Goal: Navigation & Orientation: Go to known website

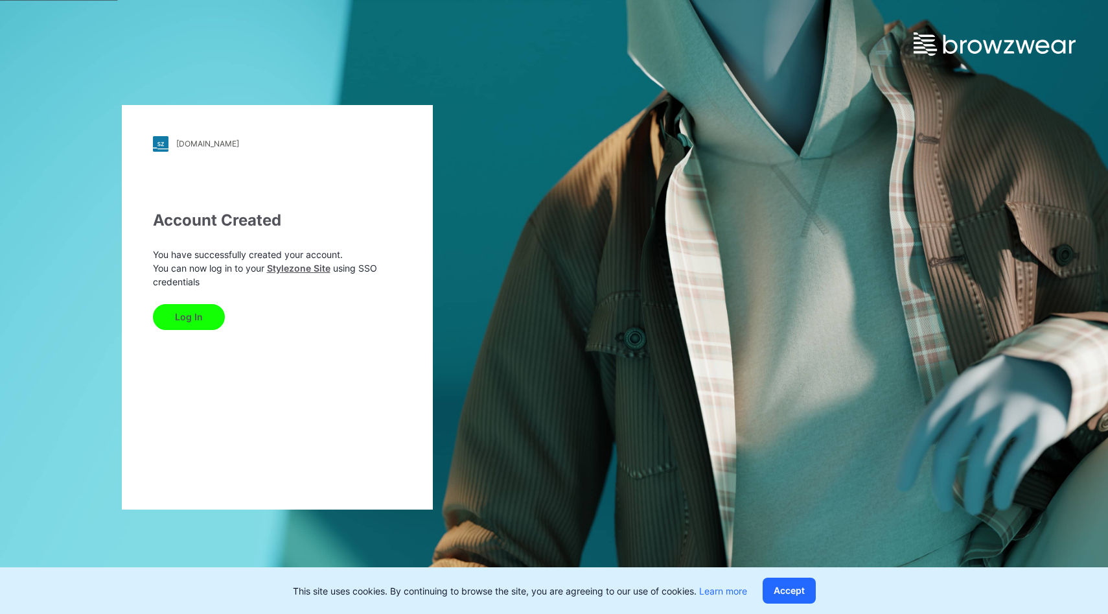
click at [207, 311] on button "Log In" at bounding box center [189, 317] width 72 height 26
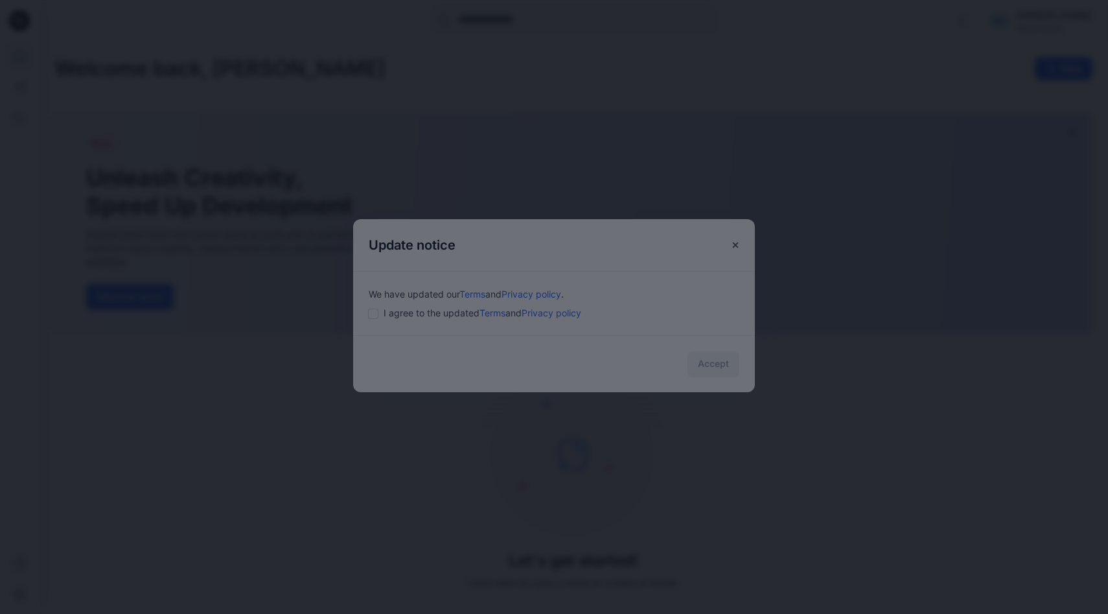
click at [403, 613] on div "× 1/3 Automate Bulk Colorway Creation Update multiple styles with your palette …" at bounding box center [554, 614] width 1108 height 0
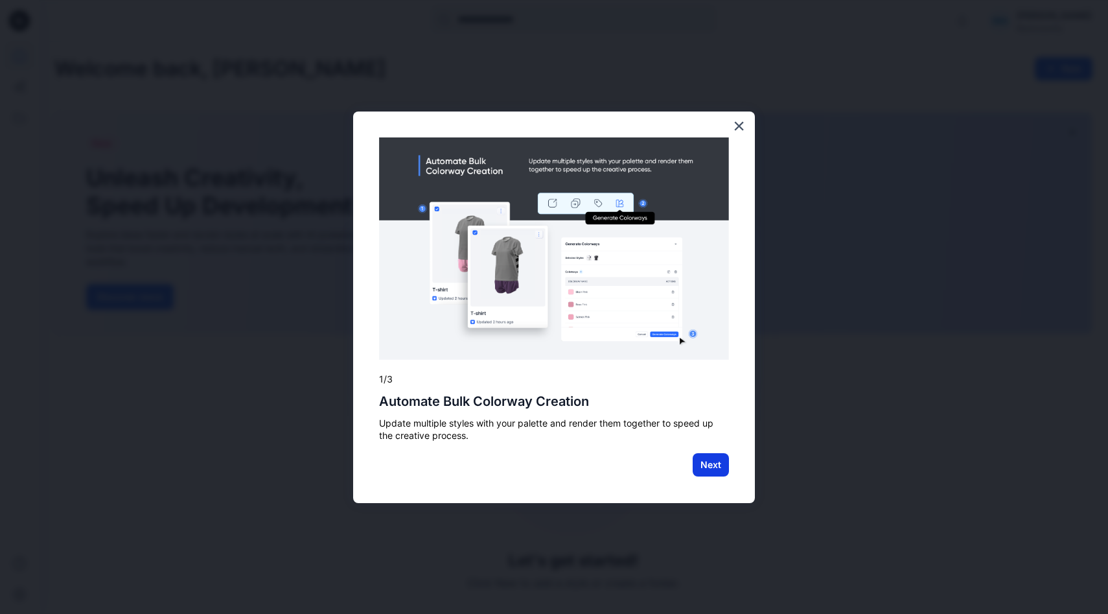
click at [708, 464] on button "Next" at bounding box center [711, 464] width 36 height 23
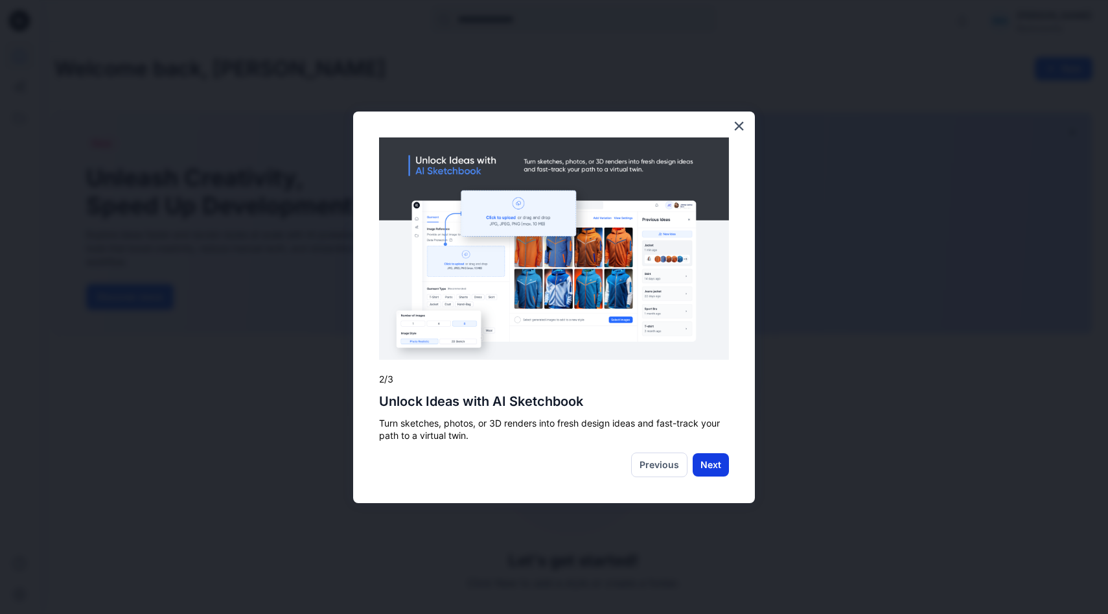
click at [714, 469] on button "Next" at bounding box center [711, 464] width 36 height 23
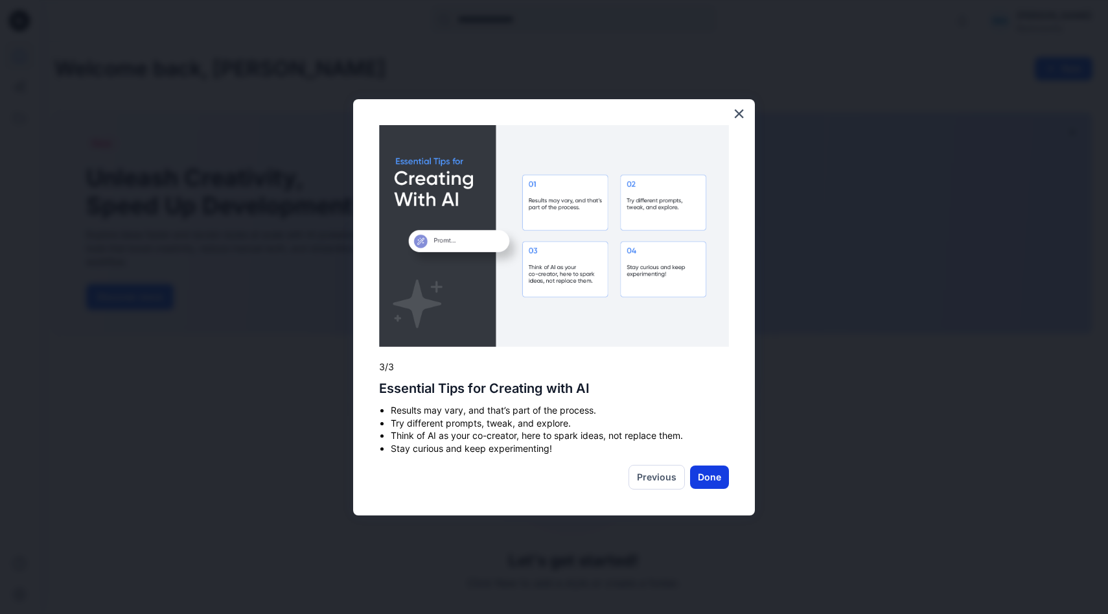
click at [719, 472] on button "Done" at bounding box center [709, 476] width 39 height 23
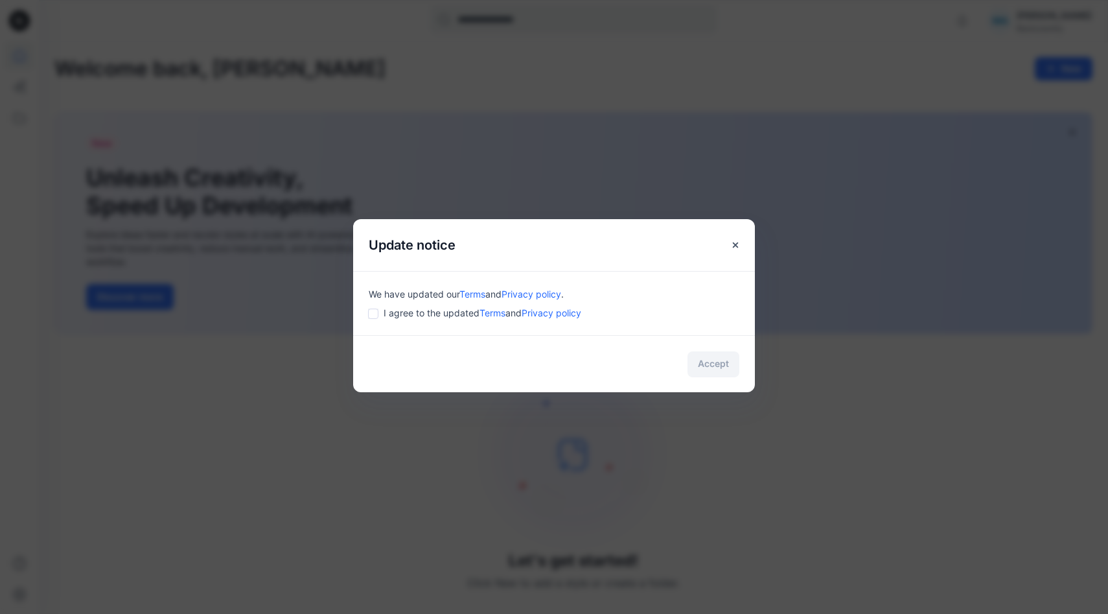
click at [391, 307] on span "I agree to the updated Terms and Privacy policy" at bounding box center [483, 313] width 198 height 14
click at [704, 365] on button "Accept" at bounding box center [713, 364] width 52 height 26
